Goal: Check status: Check status

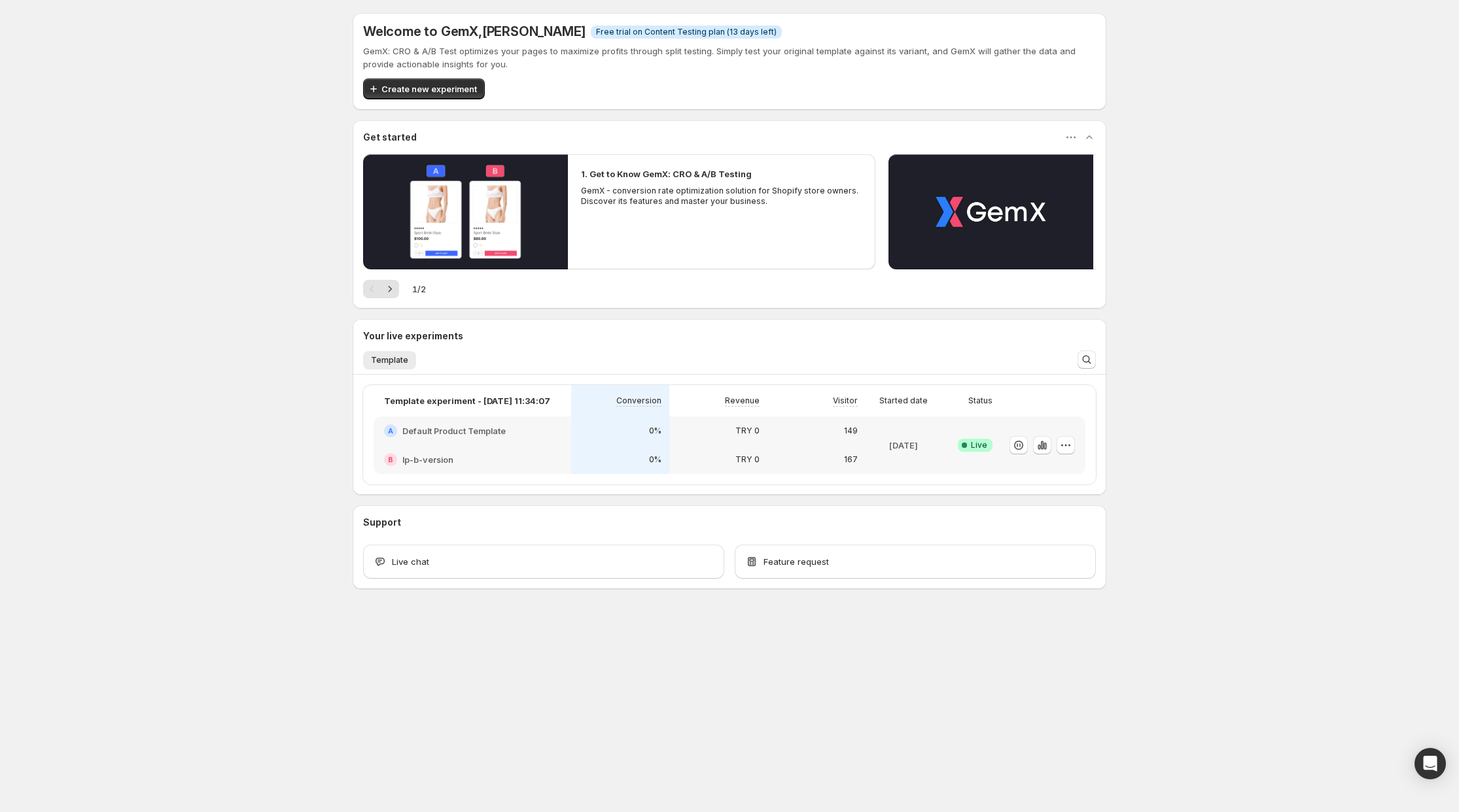
click at [1046, 447] on icon "button" at bounding box center [1042, 445] width 13 height 13
